Goal: Navigation & Orientation: Find specific page/section

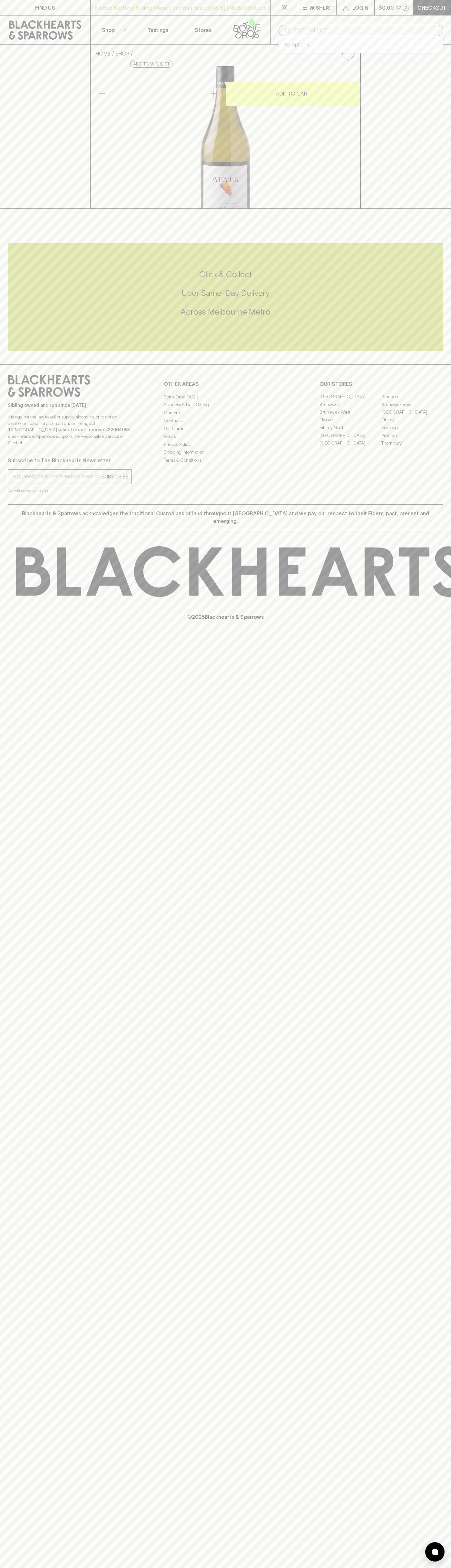
click at [299, 27] on input "text" at bounding box center [367, 30] width 145 height 10
click at [433, 466] on div "FIND US | No Bad Bottles | Sibling Owned and Run Since 2006 | No Bad Bottles | …" at bounding box center [225, 784] width 451 height 1568
click at [367, 1567] on html "FIND US | No Bad Bottles | Sibling Owned and Run Since 2006 | No Bad Bottles | …" at bounding box center [225, 784] width 451 height 1568
click at [6, 70] on div "HOME SHOP Weaver Sauvignon Blanc 2023 $42.00 Add to wishlist 10% discount when …" at bounding box center [225, 126] width 451 height 164
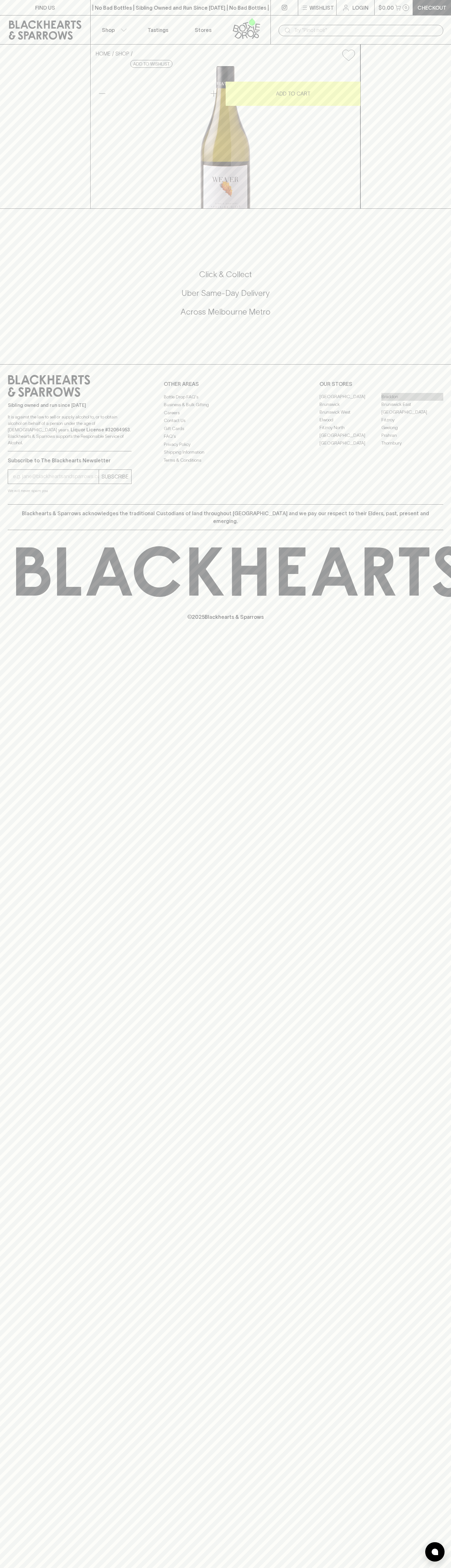
click at [413, 401] on link "Braddon" at bounding box center [413, 397] width 62 height 7
